Goal: Task Accomplishment & Management: Use online tool/utility

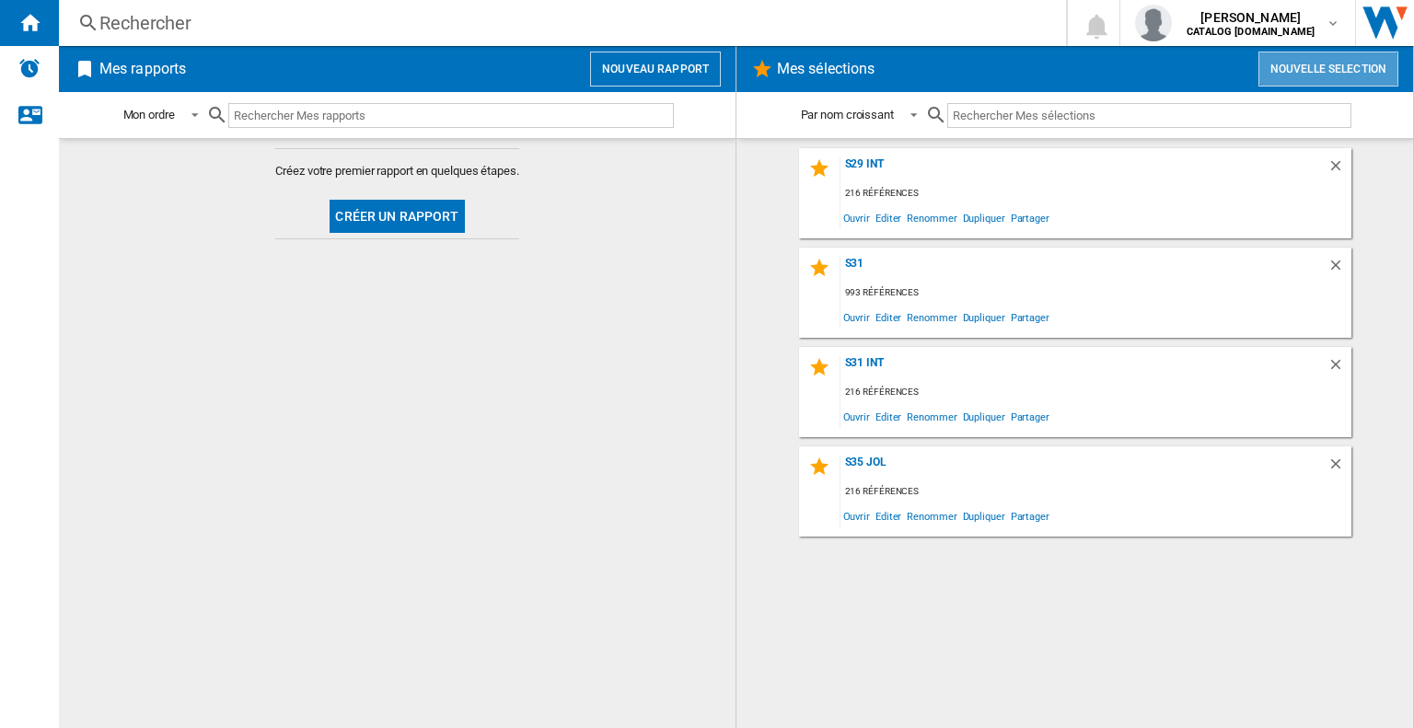
click at [1293, 75] on button "Nouvelle selection" at bounding box center [1329, 69] width 140 height 35
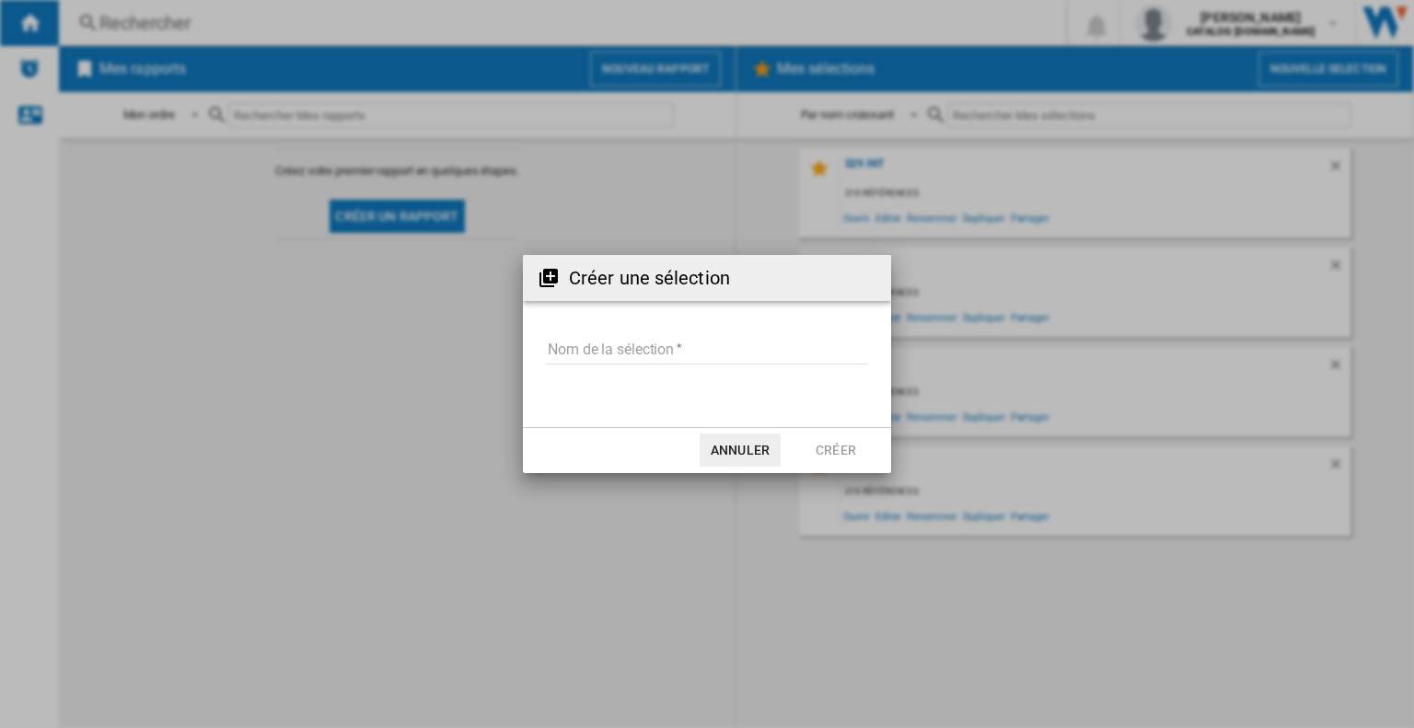
click at [593, 331] on form "Nom de la sélection" at bounding box center [707, 354] width 368 height 70
click at [593, 368] on md-input-container "Nom de la sélection" at bounding box center [707, 361] width 324 height 53
click at [593, 345] on input "Nom de la sélection" at bounding box center [707, 351] width 320 height 28
type input "*******"
click at [825, 442] on button "Créer" at bounding box center [836, 450] width 81 height 33
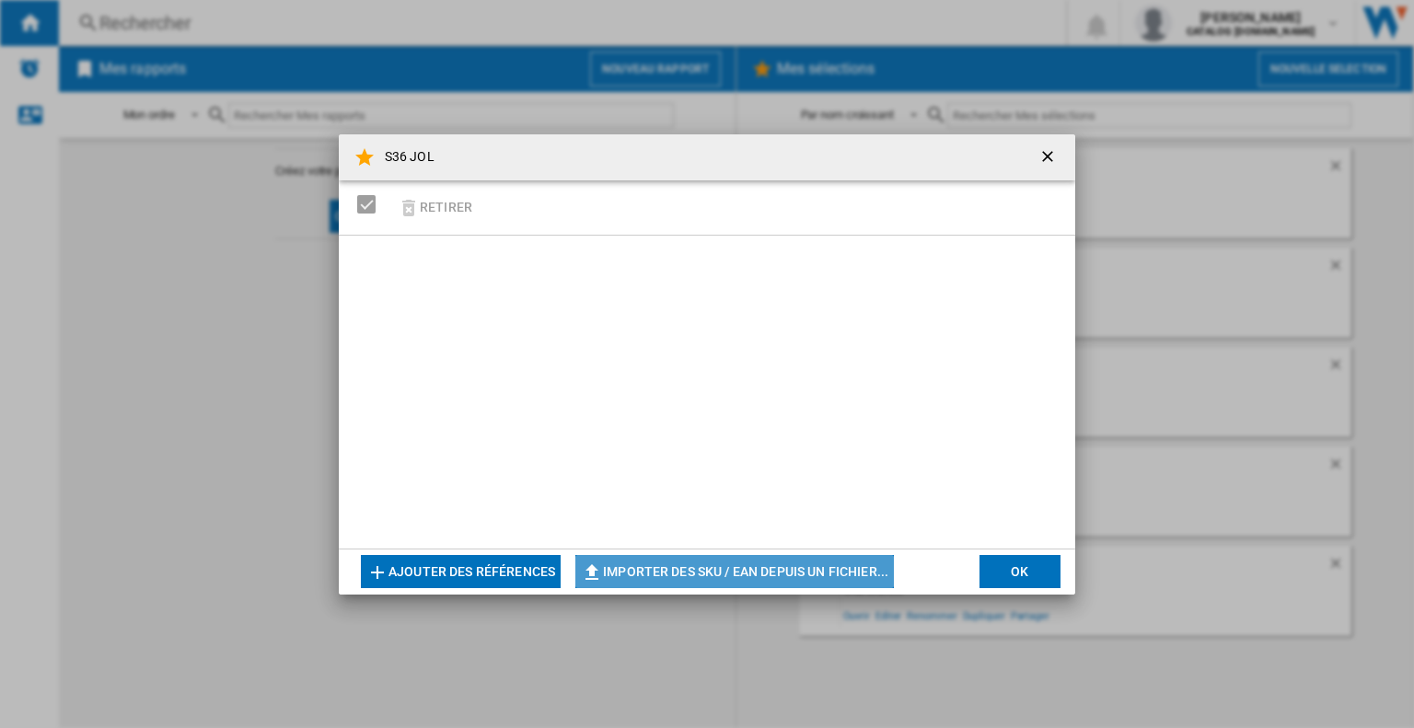
click at [667, 587] on button "Importer des SKU / EAN depuis un fichier..." at bounding box center [734, 571] width 319 height 33
type input "**********"
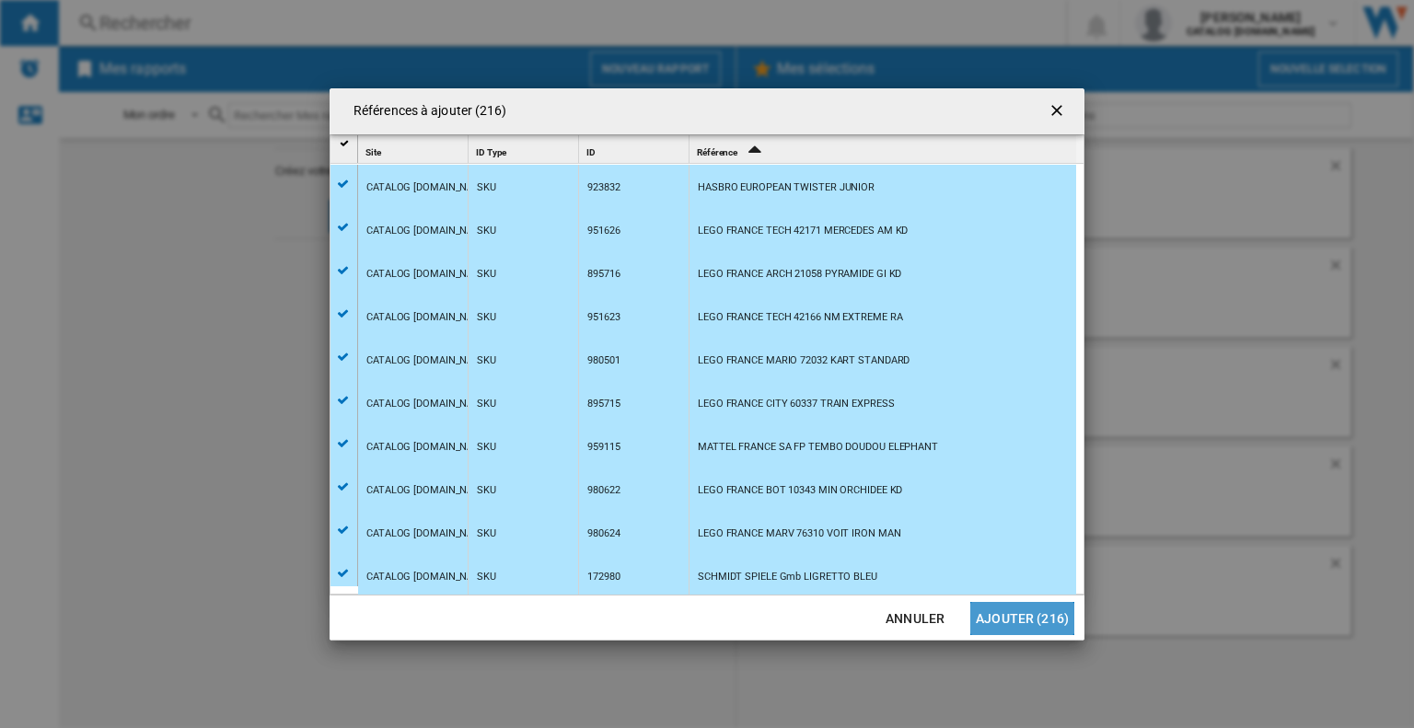
click at [1050, 622] on button "Ajouter (216)" at bounding box center [1022, 618] width 104 height 33
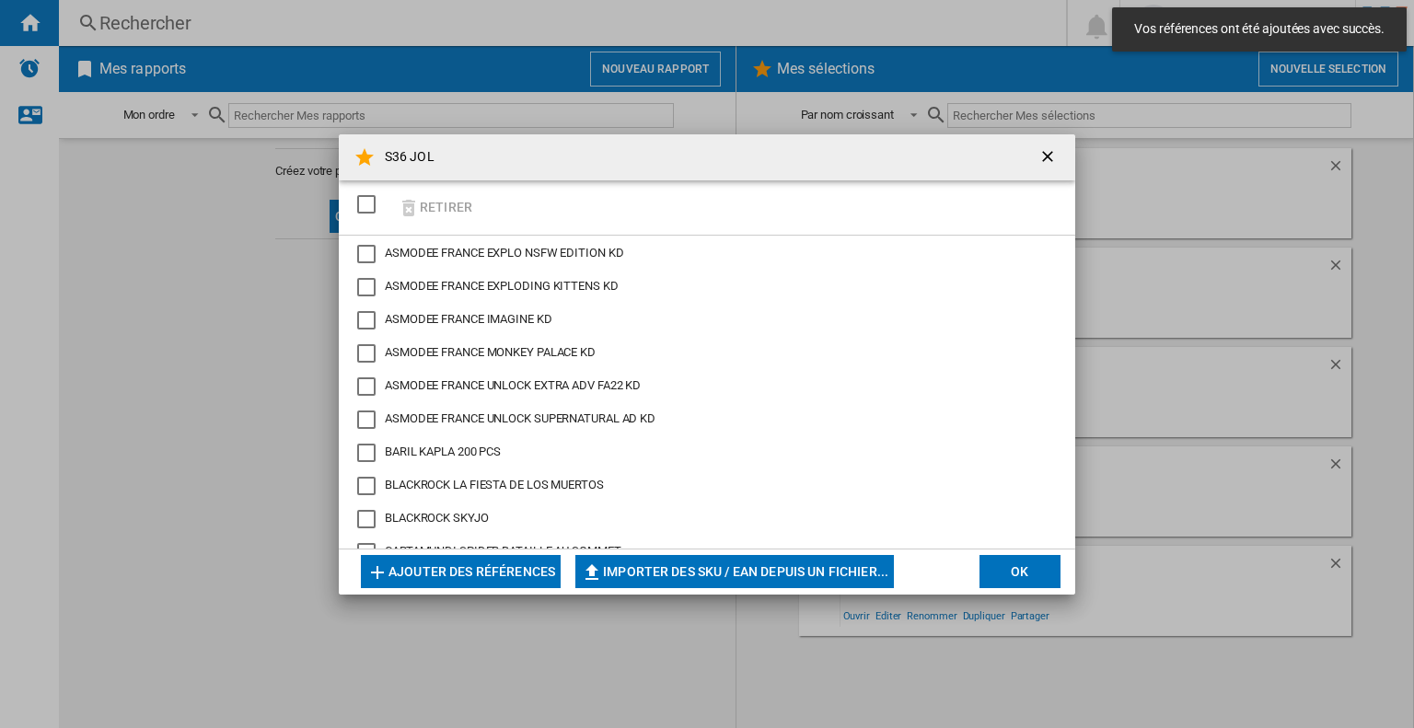
drag, startPoint x: 1017, startPoint y: 582, endPoint x: 1005, endPoint y: 577, distance: 12.8
click at [1017, 581] on button "OK" at bounding box center [1020, 571] width 81 height 33
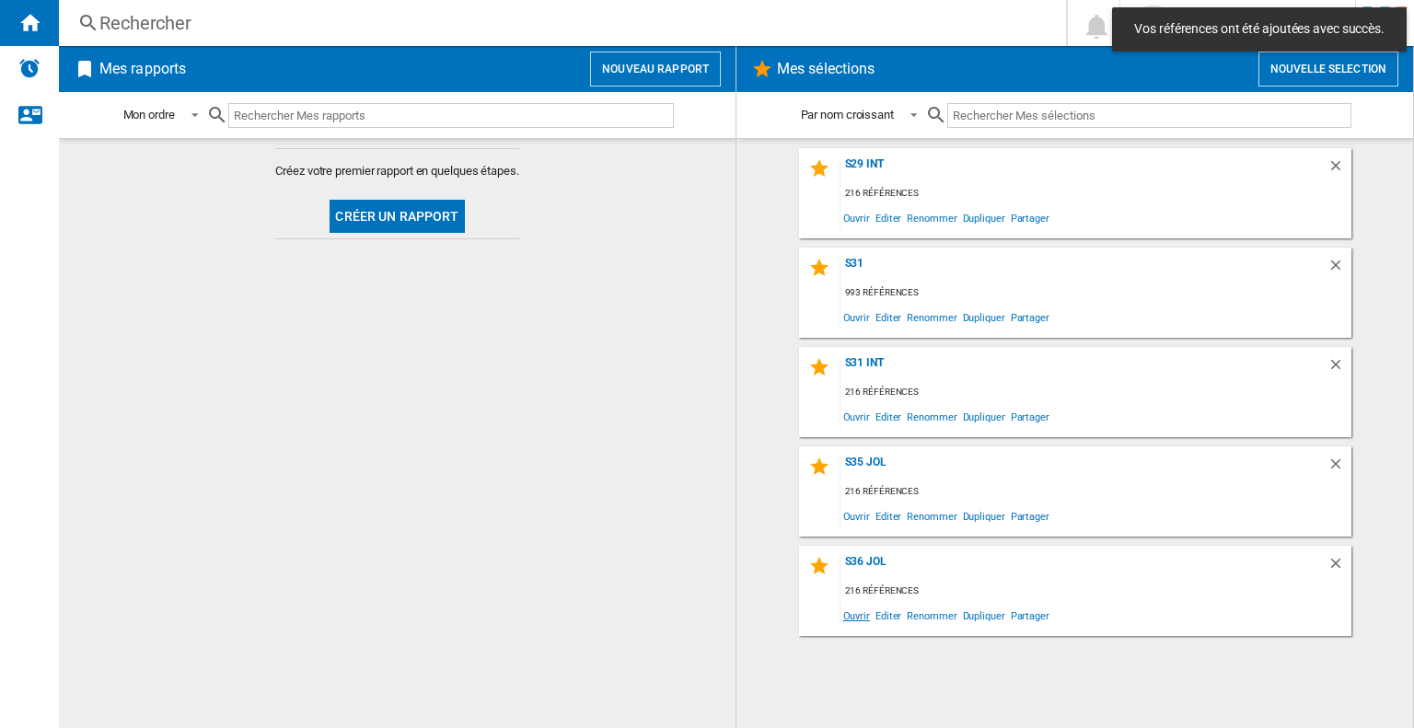
click at [854, 624] on div "S36 JOL 216 références Ouvrir Editer Renommer Dupliquer Partager" at bounding box center [1075, 591] width 552 height 90
click at [854, 619] on span "Ouvrir" at bounding box center [857, 615] width 32 height 25
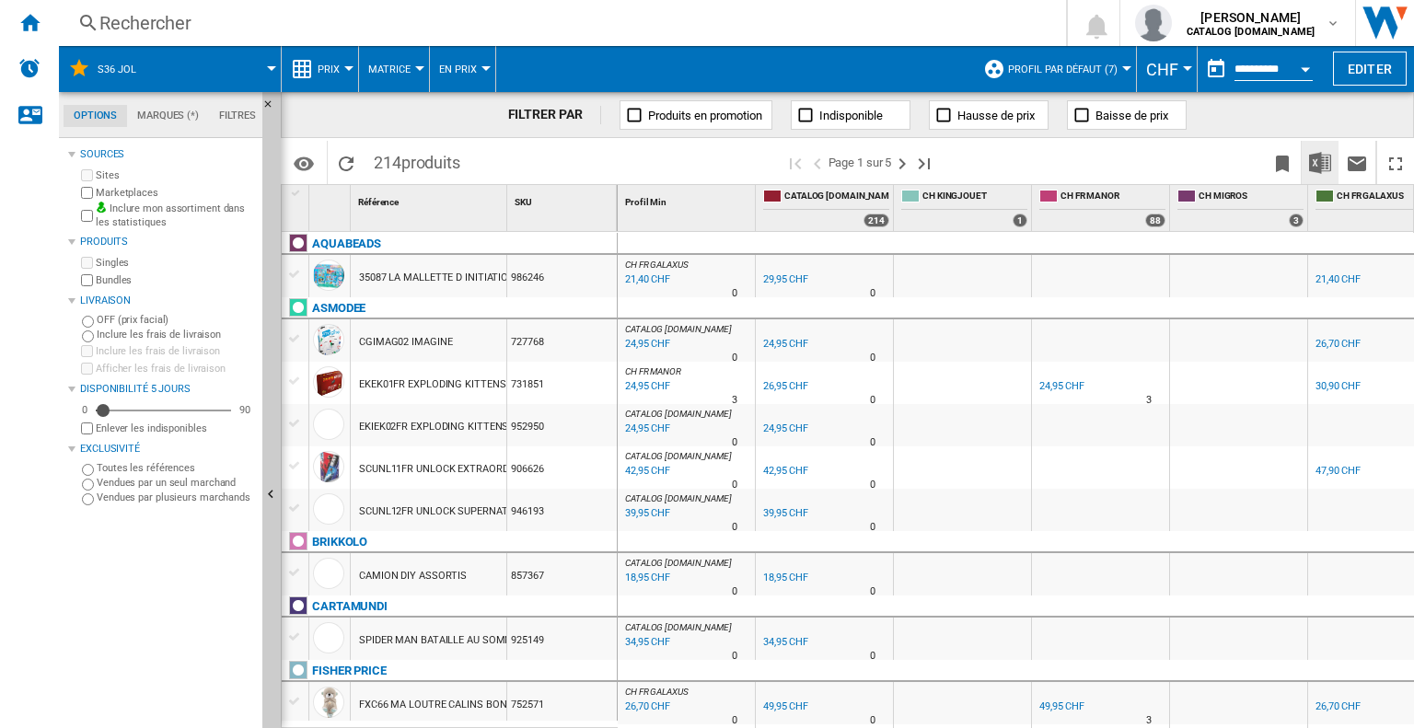
click at [1329, 161] on img "Télécharger au format Excel" at bounding box center [1320, 163] width 22 height 22
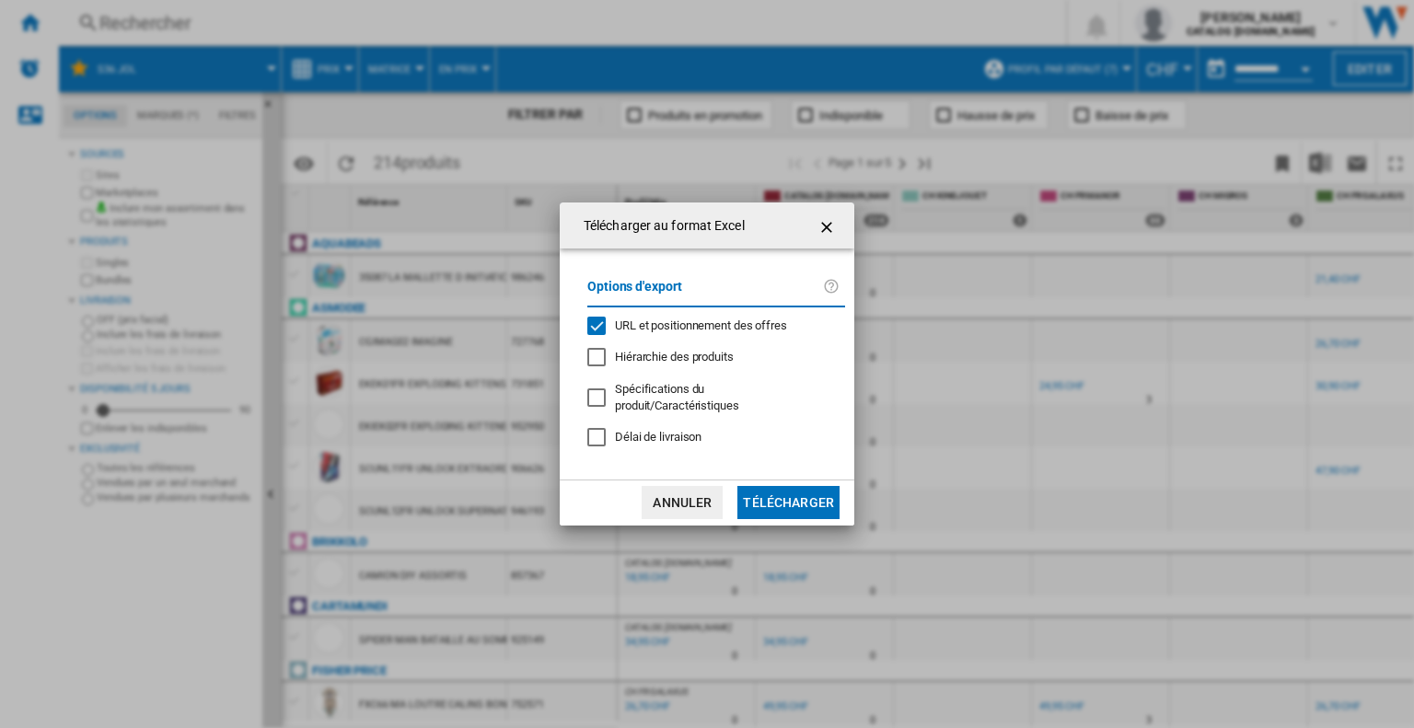
click at [704, 329] on span "URL et positionnement des offres" at bounding box center [701, 326] width 172 height 14
click at [767, 494] on button "Télécharger" at bounding box center [789, 502] width 102 height 33
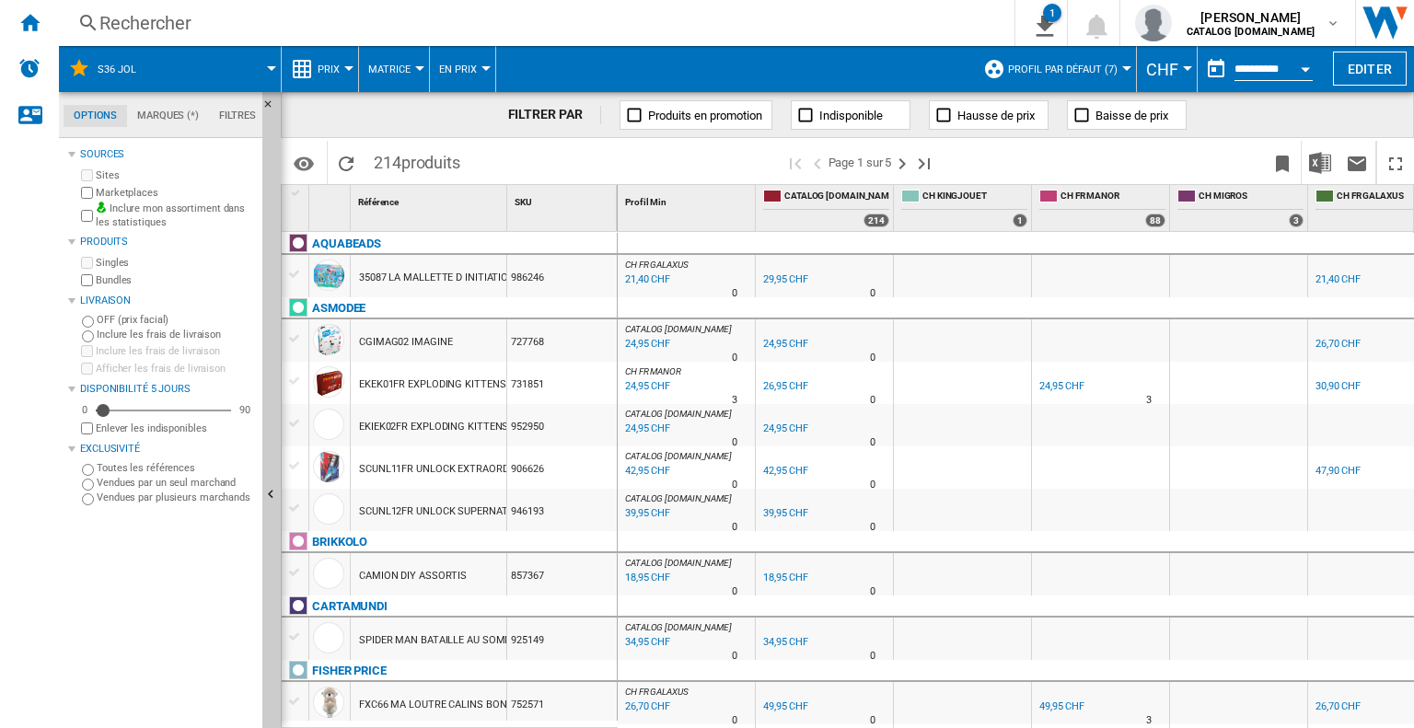
click at [154, 15] on div "Rechercher" at bounding box center [532, 23] width 867 height 26
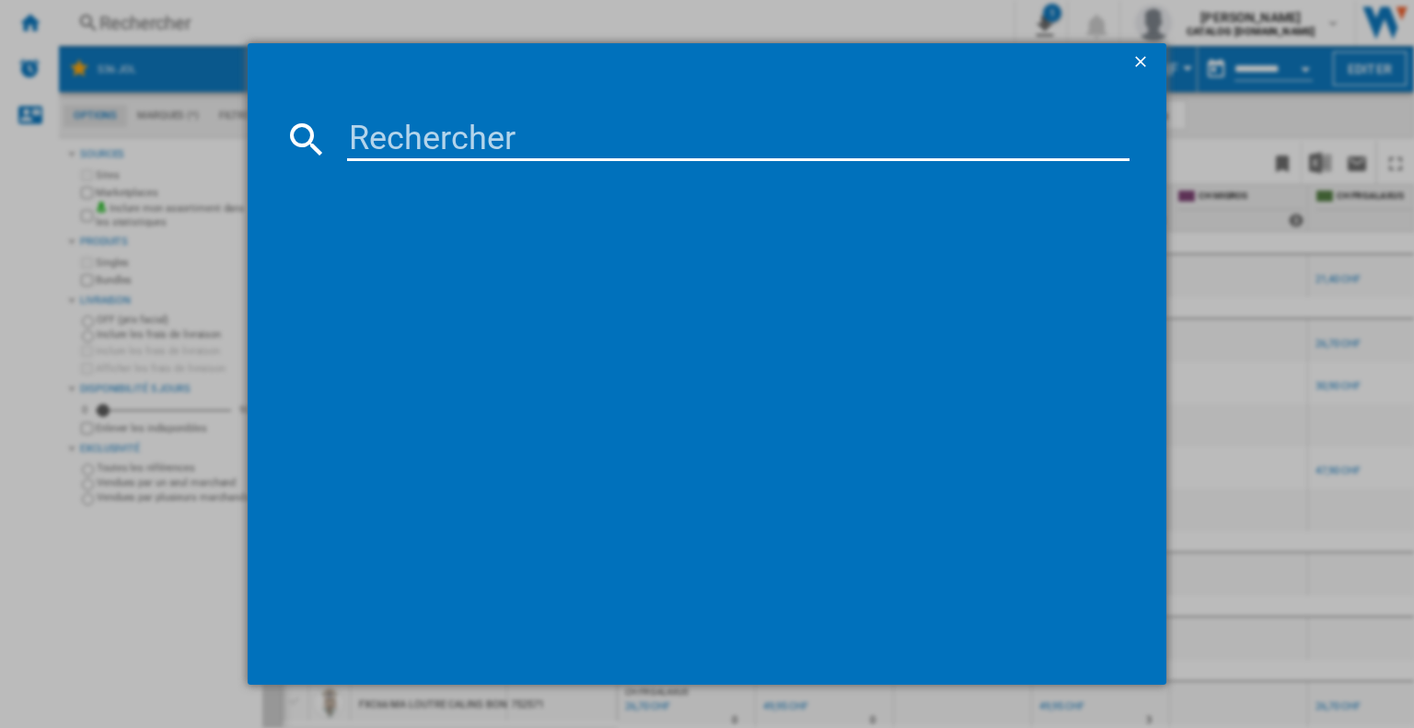
click at [405, 134] on input at bounding box center [738, 139] width 783 height 44
paste input "983 966"
click at [425, 137] on input "983 966" at bounding box center [738, 139] width 783 height 44
type input "983966"
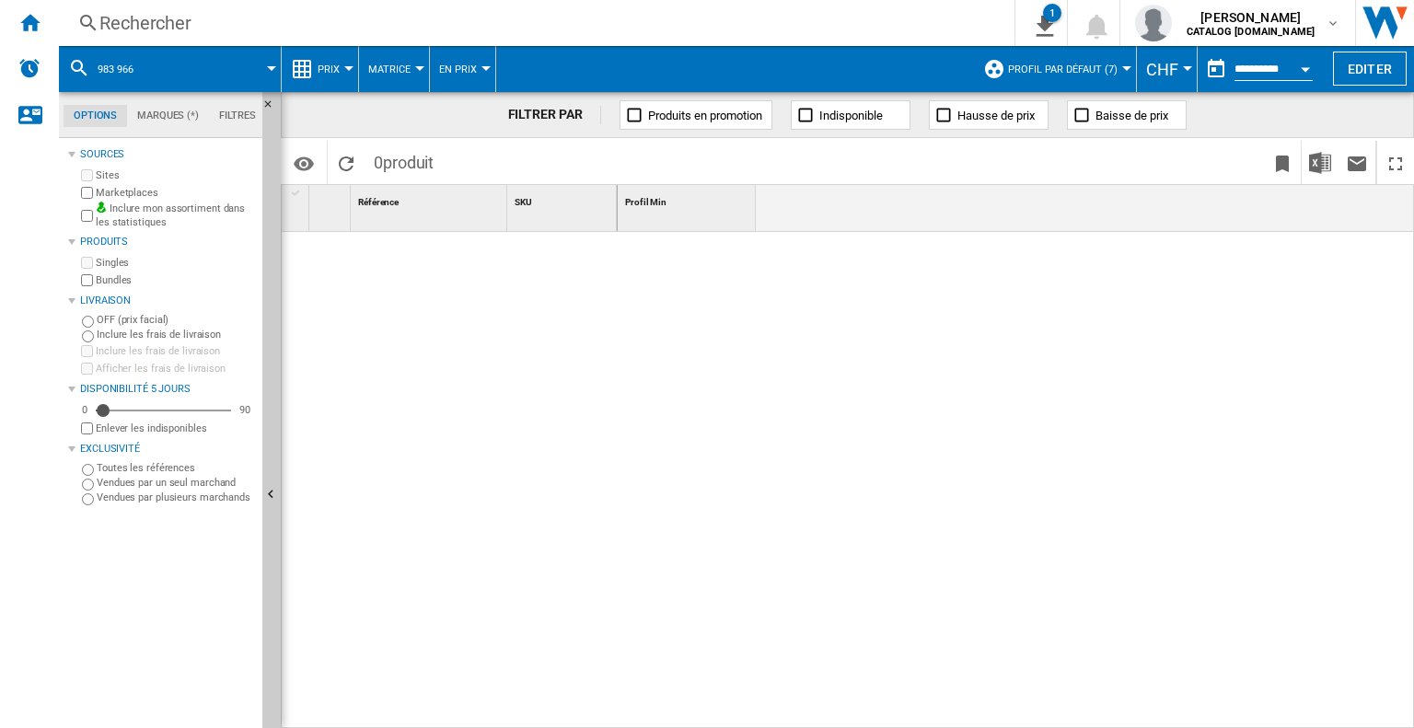
click at [113, 69] on span "983 966" at bounding box center [116, 70] width 36 height 12
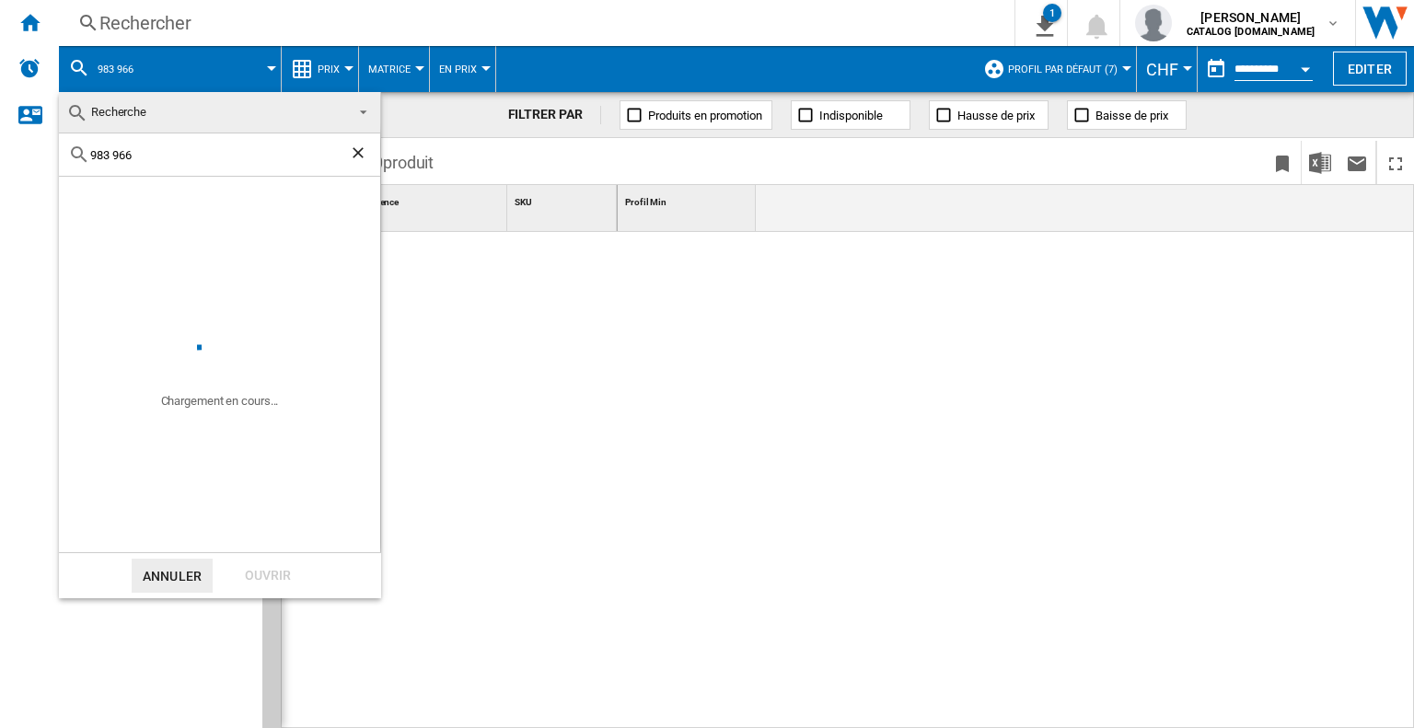
click at [112, 151] on input "983 966" at bounding box center [219, 155] width 259 height 14
type input "983966"
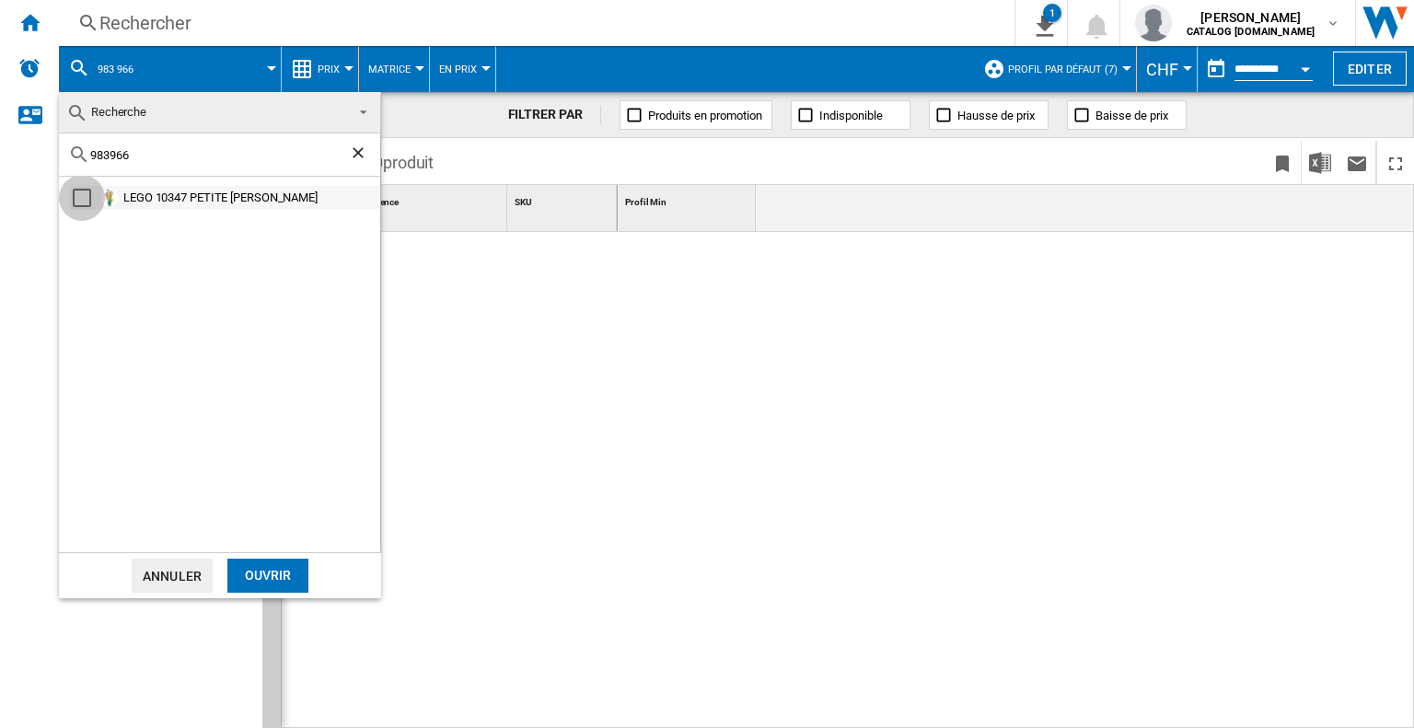
click at [84, 198] on div "Select" at bounding box center [82, 198] width 18 height 18
click at [265, 585] on div "Ouvrir" at bounding box center [267, 576] width 81 height 34
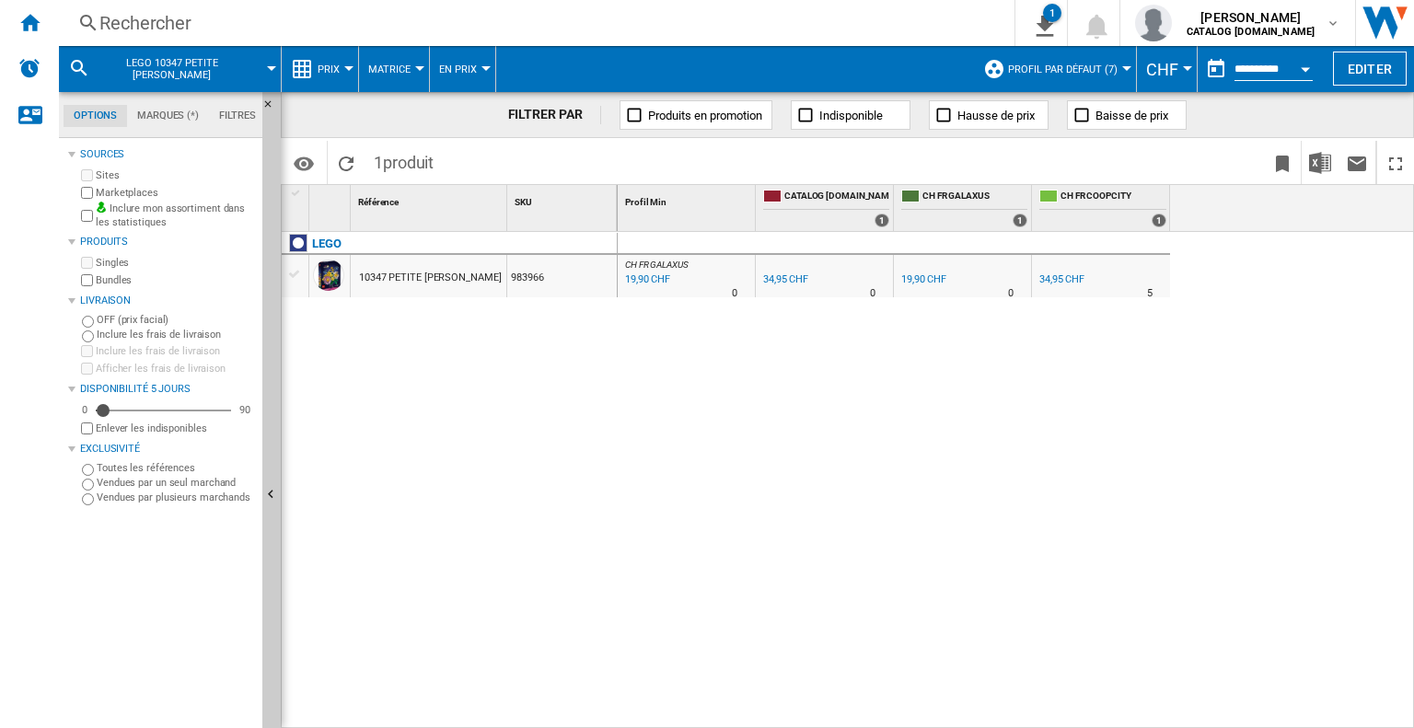
click at [784, 279] on div "34,95 CHF" at bounding box center [785, 279] width 45 height 12
click at [308, 17] on div "Rechercher" at bounding box center [532, 23] width 867 height 26
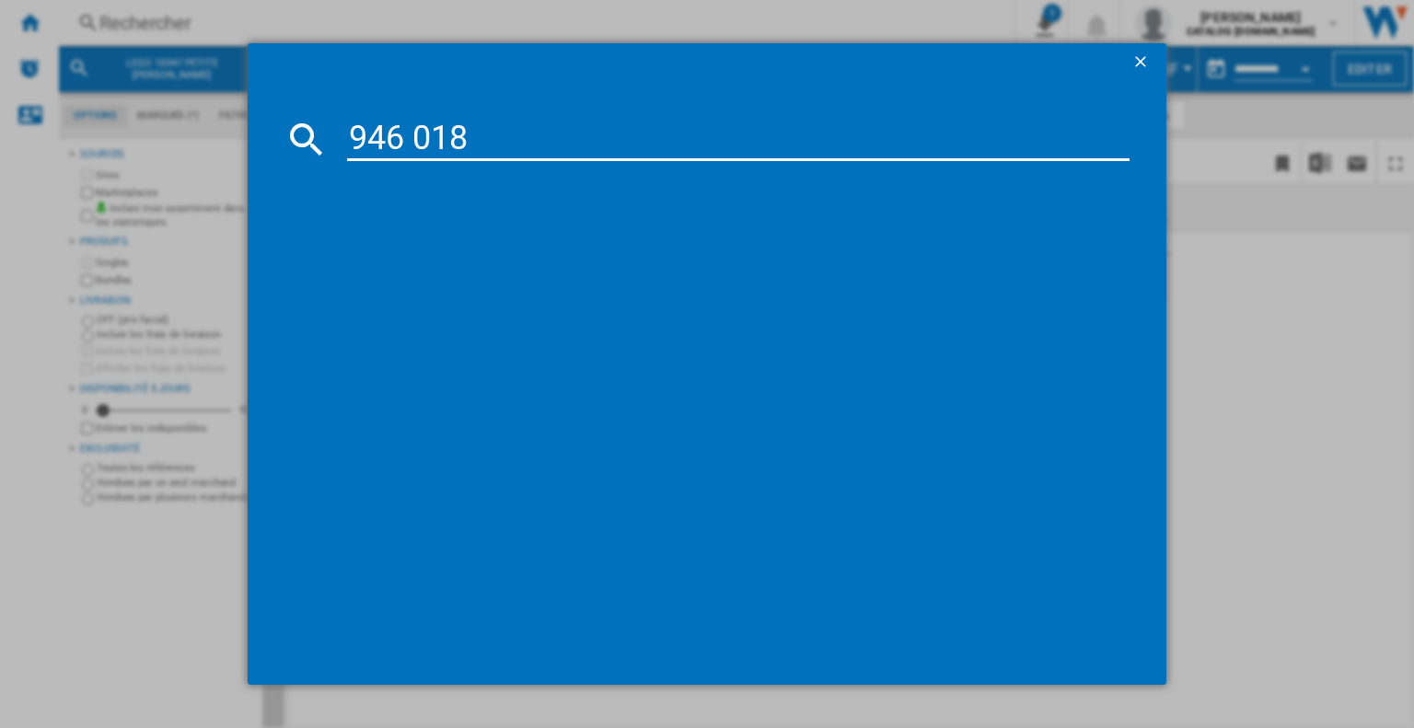
click at [424, 139] on input "946 018" at bounding box center [738, 139] width 783 height 44
type input "946018"
